Goal: Task Accomplishment & Management: Use online tool/utility

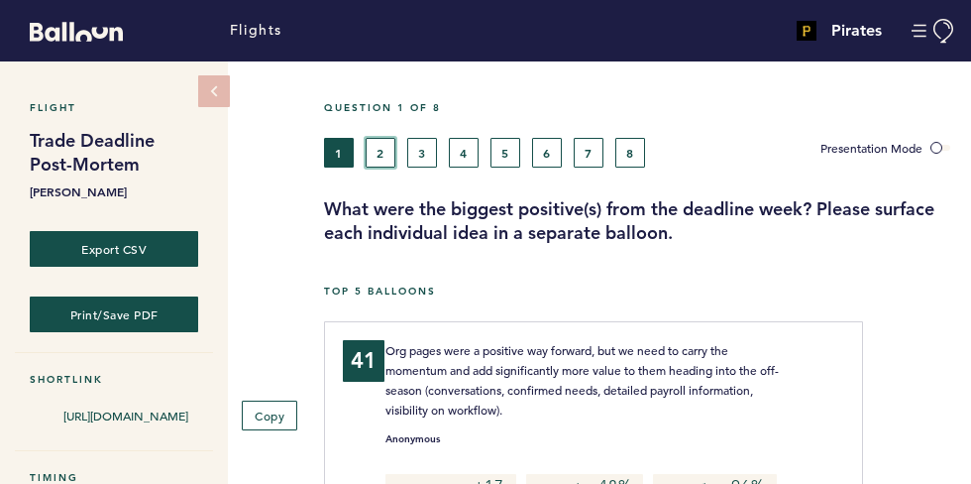
click at [379, 141] on button "2" at bounding box center [381, 153] width 30 height 30
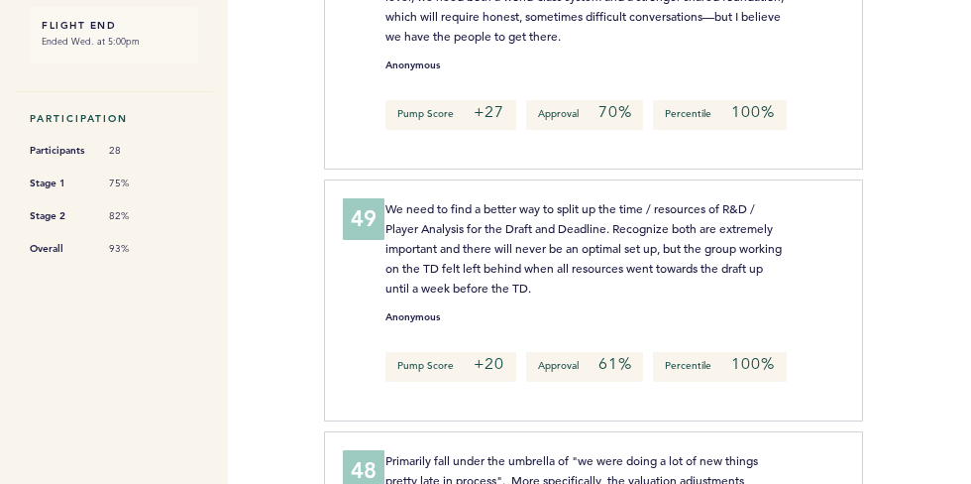
scroll to position [567, 0]
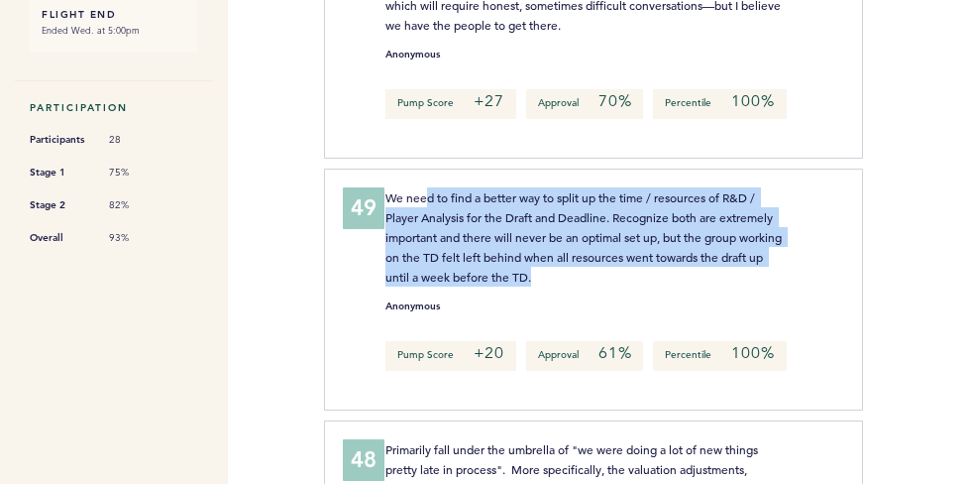
drag, startPoint x: 427, startPoint y: 199, endPoint x: 712, endPoint y: 276, distance: 295.7
click at [715, 275] on p "We need to find a better way to split up the time / resources of R&D / Player A…" at bounding box center [584, 236] width 398 height 99
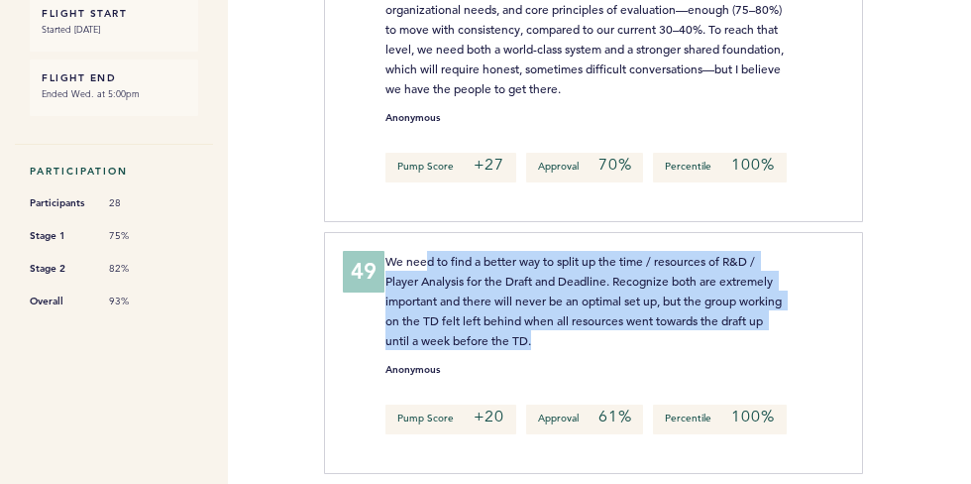
scroll to position [0, 0]
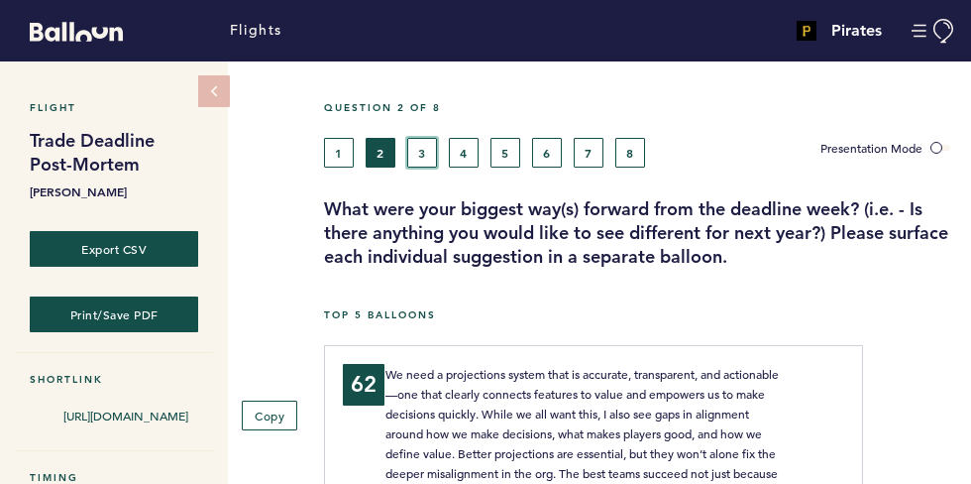
click at [423, 155] on button "3" at bounding box center [422, 153] width 30 height 30
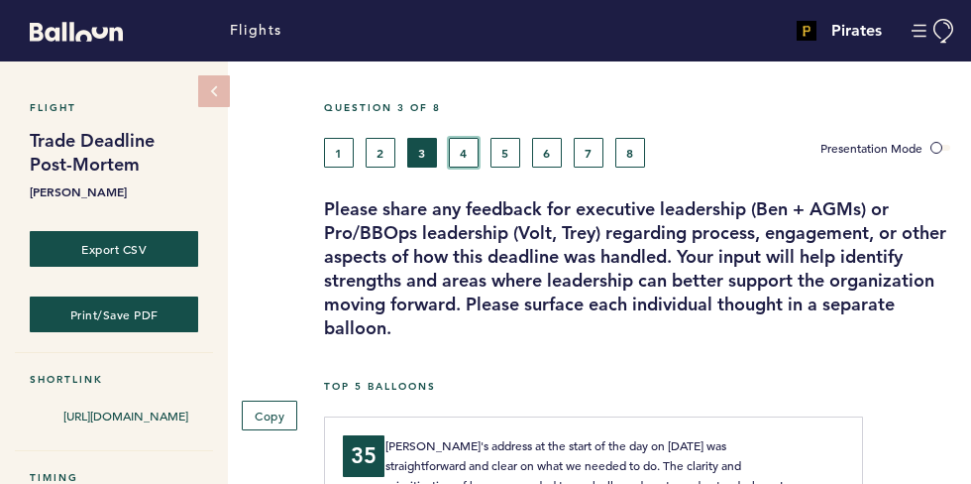
click at [461, 148] on button "4" at bounding box center [464, 153] width 30 height 30
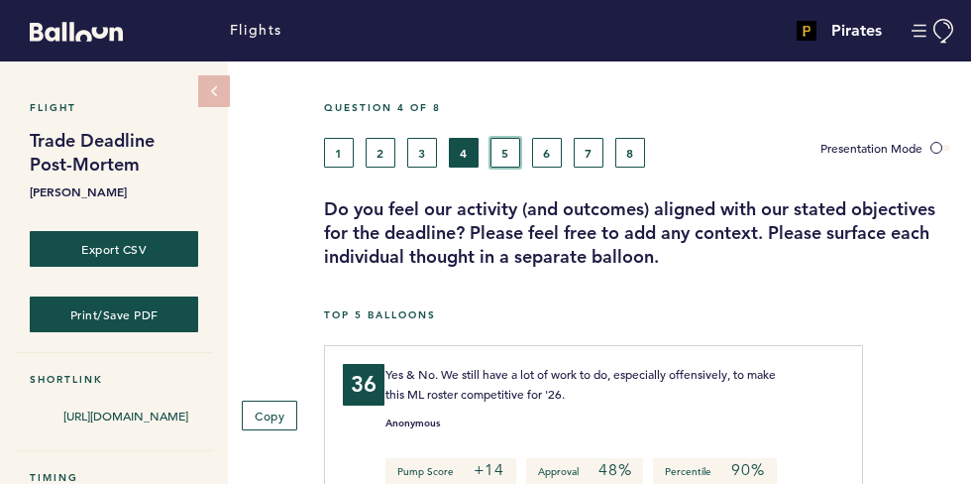
click at [506, 146] on button "5" at bounding box center [505, 153] width 30 height 30
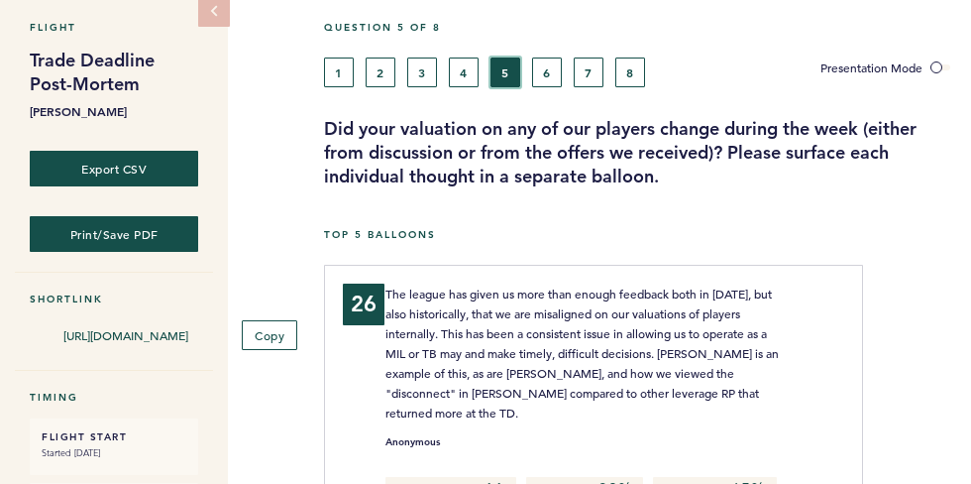
scroll to position [83, 0]
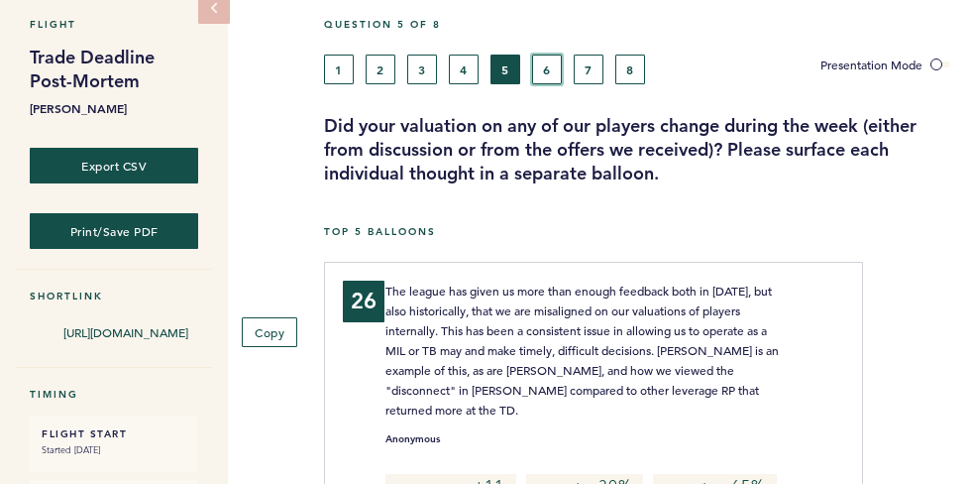
click at [545, 73] on button "6" at bounding box center [547, 69] width 30 height 30
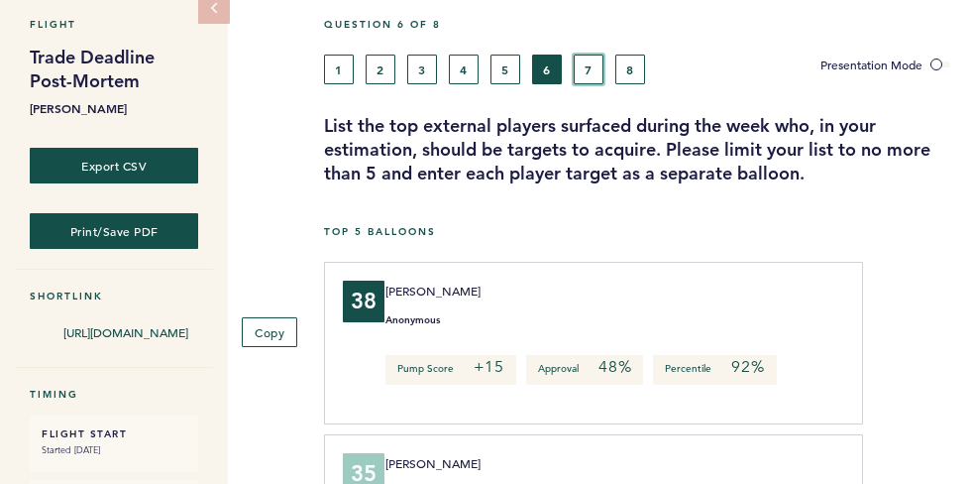
click at [580, 71] on button "7" at bounding box center [589, 69] width 30 height 30
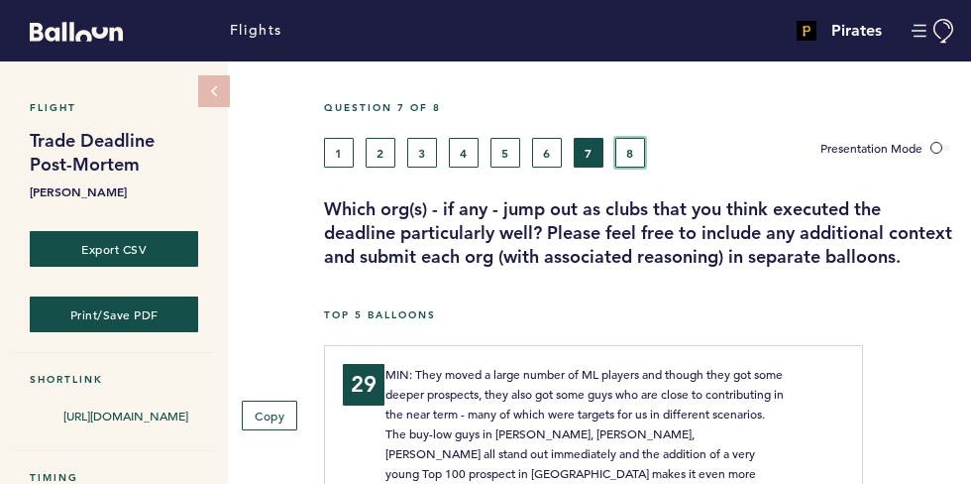
click at [640, 142] on button "8" at bounding box center [630, 153] width 30 height 30
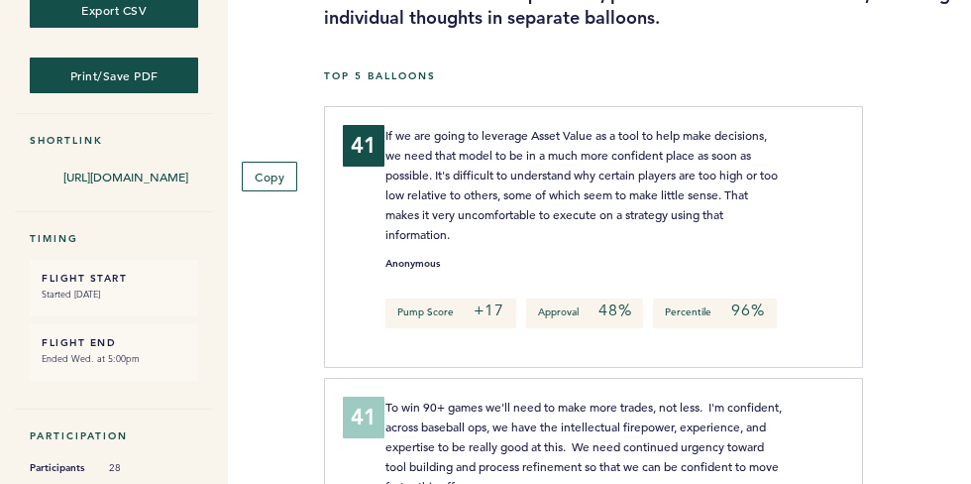
scroll to position [243, 0]
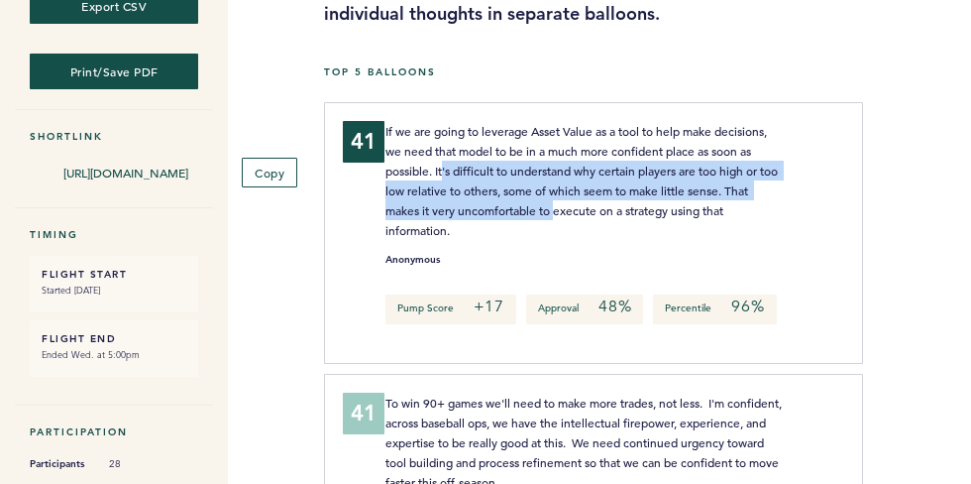
drag, startPoint x: 444, startPoint y: 164, endPoint x: 556, endPoint y: 205, distance: 119.1
click at [556, 205] on span "If we are going to leverage Asset Value as a tool to help make decisions, we ne…" at bounding box center [582, 180] width 395 height 115
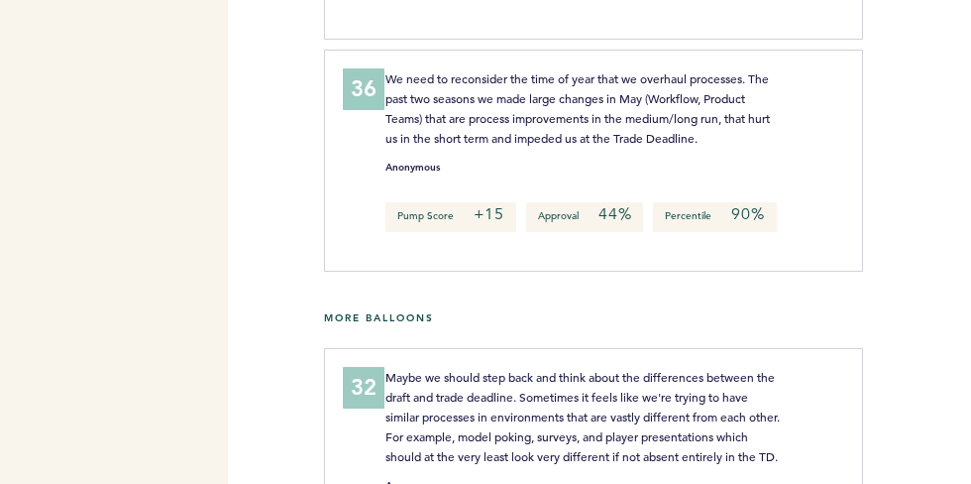
scroll to position [1285, 0]
